Goal: Information Seeking & Learning: Learn about a topic

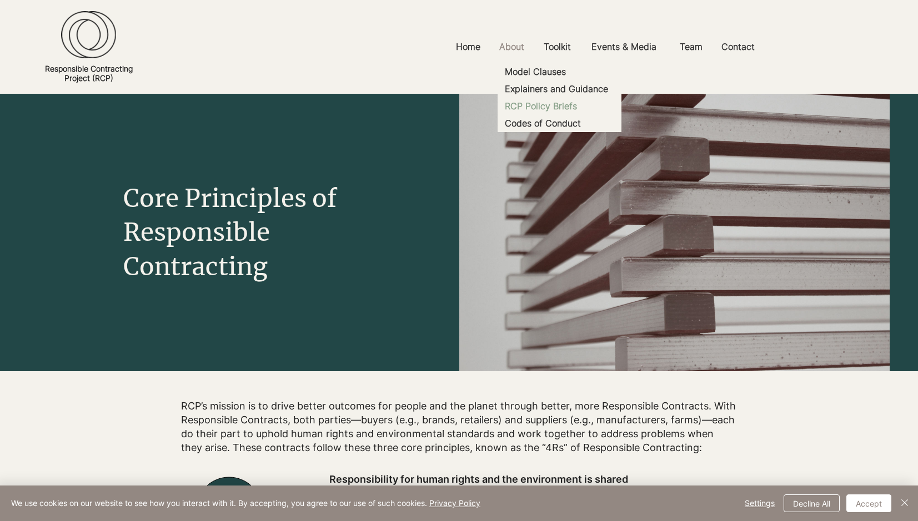
click at [561, 109] on p "RCP Policy Briefs" at bounding box center [540, 106] width 81 height 17
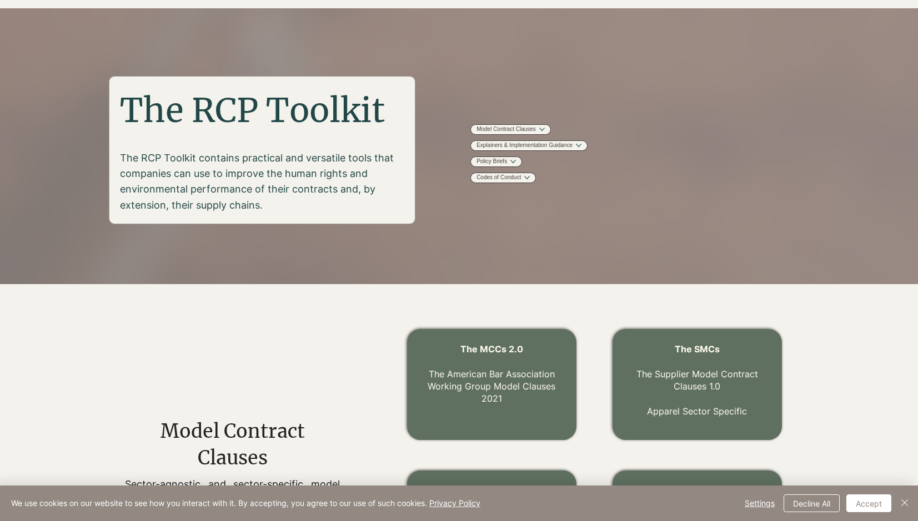
click at [555, 94] on section "The RCP Toolkit The RCP Toolkit contains practical and versatile tools that com…" at bounding box center [459, 146] width 918 height 276
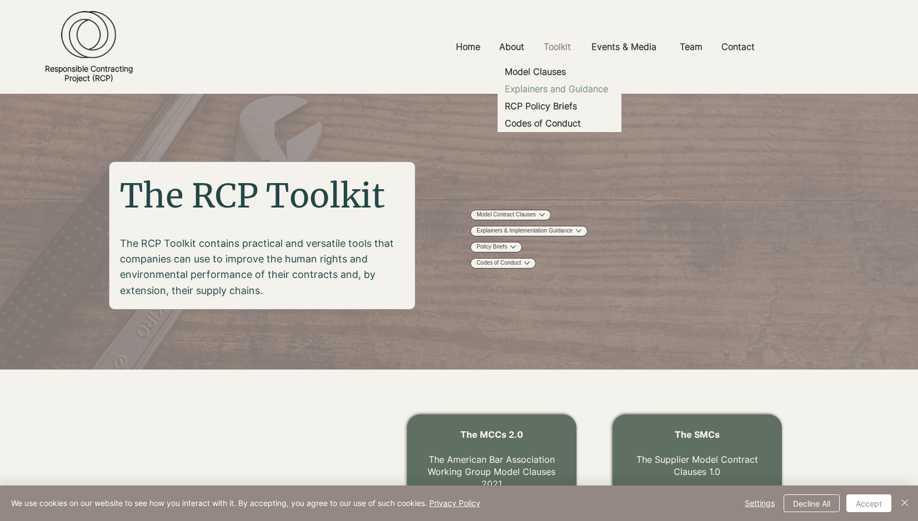
click at [544, 98] on p "Explainers and Guidance" at bounding box center [556, 88] width 112 height 17
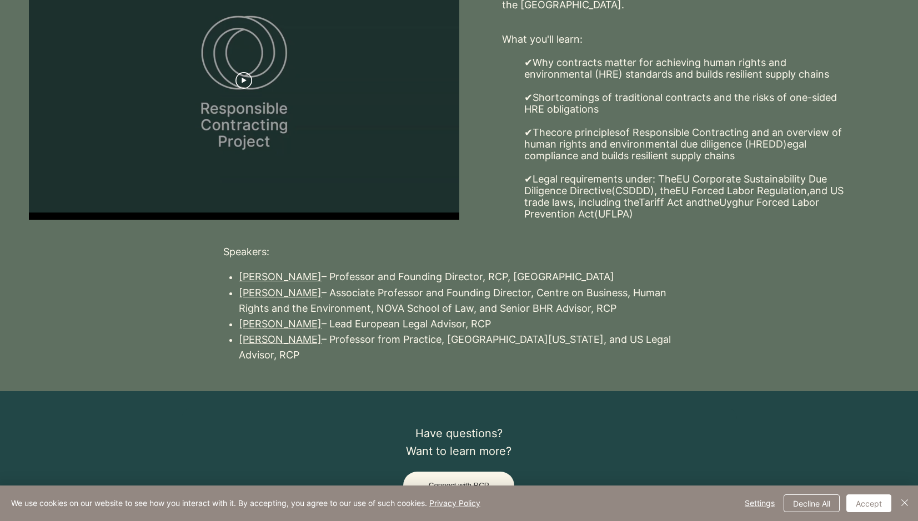
scroll to position [328, 0]
